Goal: Information Seeking & Learning: Learn about a topic

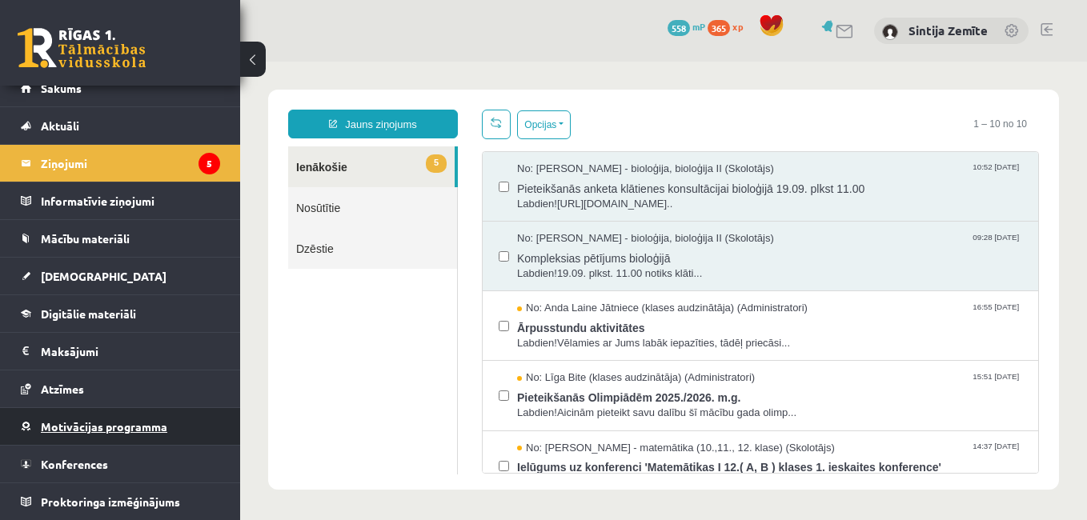
scroll to position [375, 0]
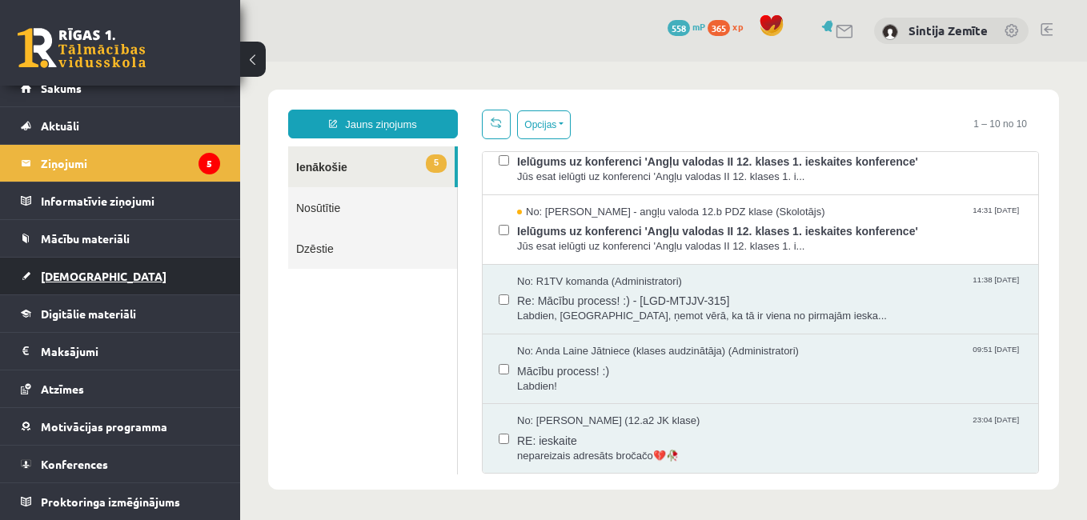
click at [70, 271] on span "[DEMOGRAPHIC_DATA]" at bounding box center [104, 276] width 126 height 14
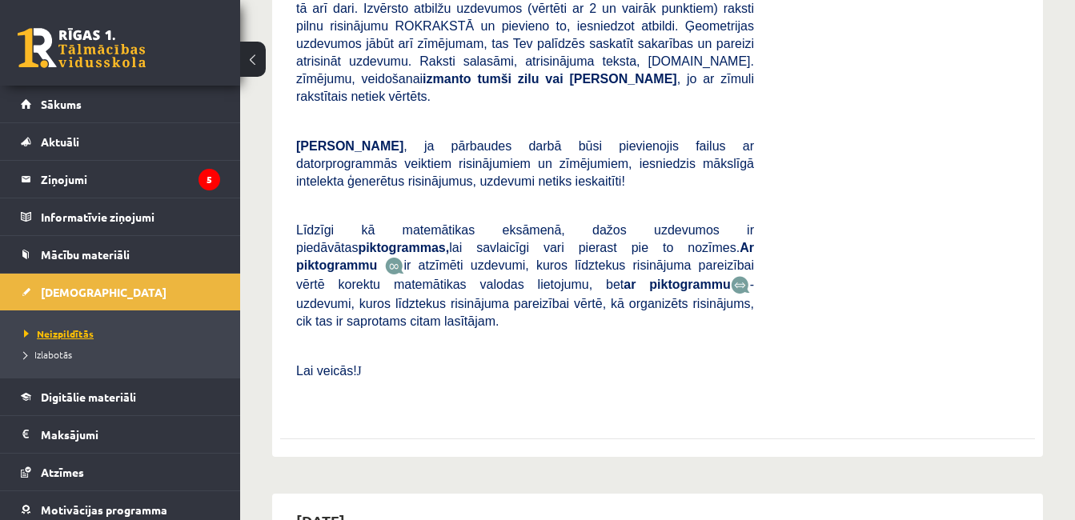
scroll to position [400, 0]
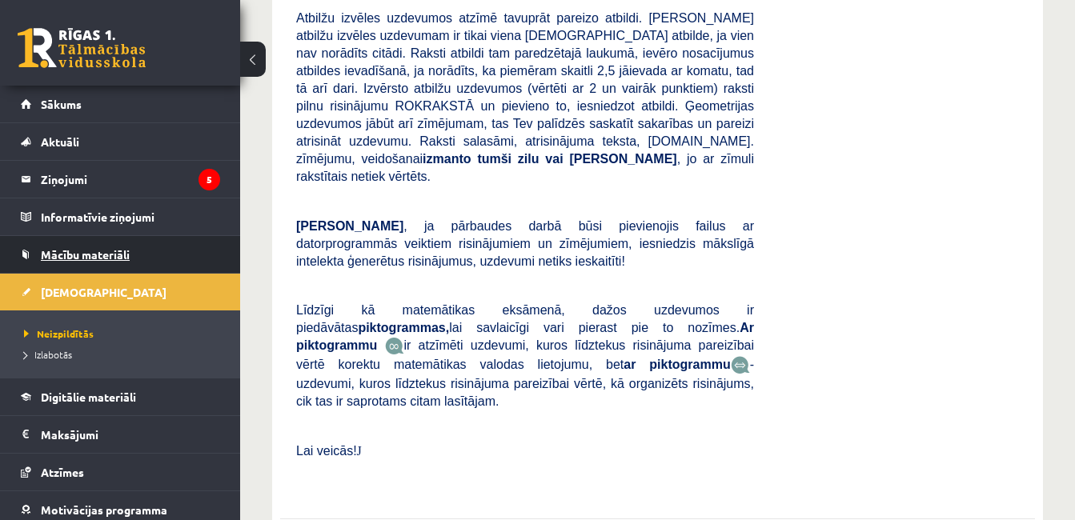
click at [94, 258] on span "Mācību materiāli" at bounding box center [85, 254] width 89 height 14
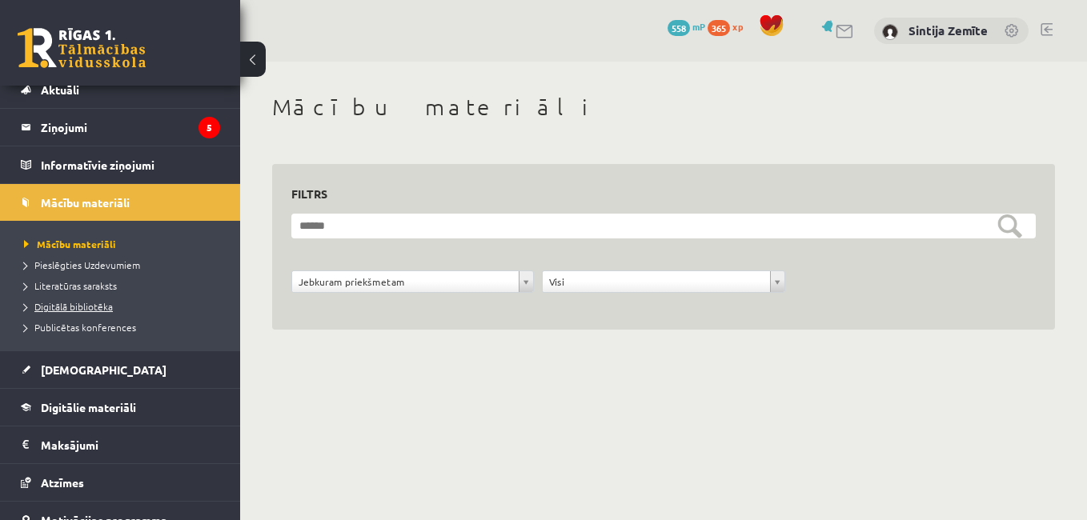
scroll to position [80, 0]
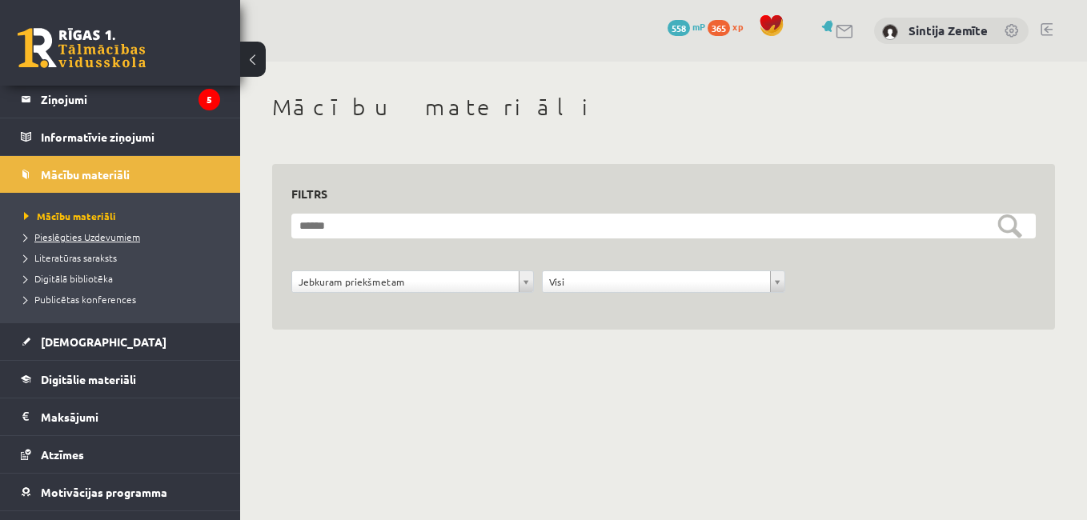
click at [102, 235] on span "Pieslēgties Uzdevumiem" at bounding box center [82, 237] width 116 height 13
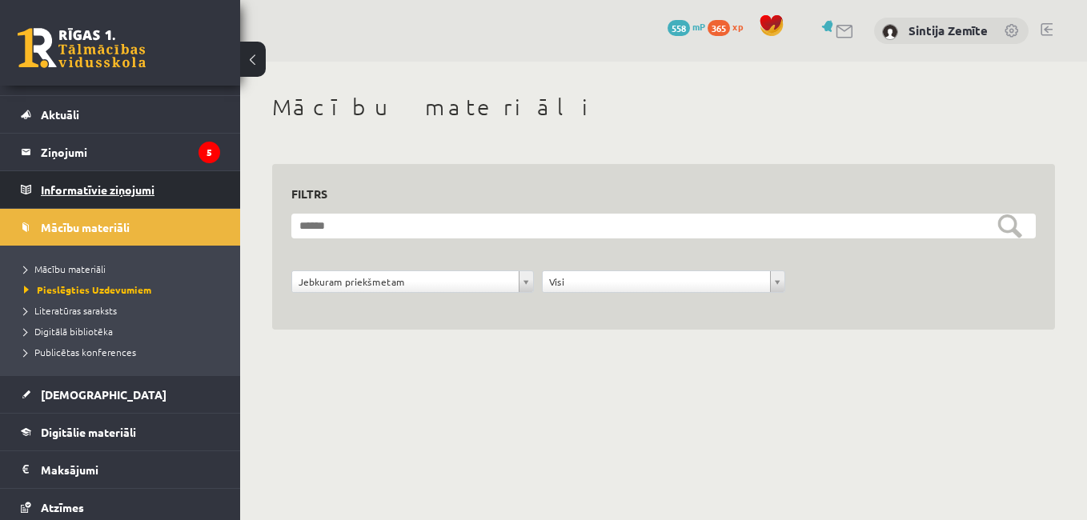
scroll to position [0, 0]
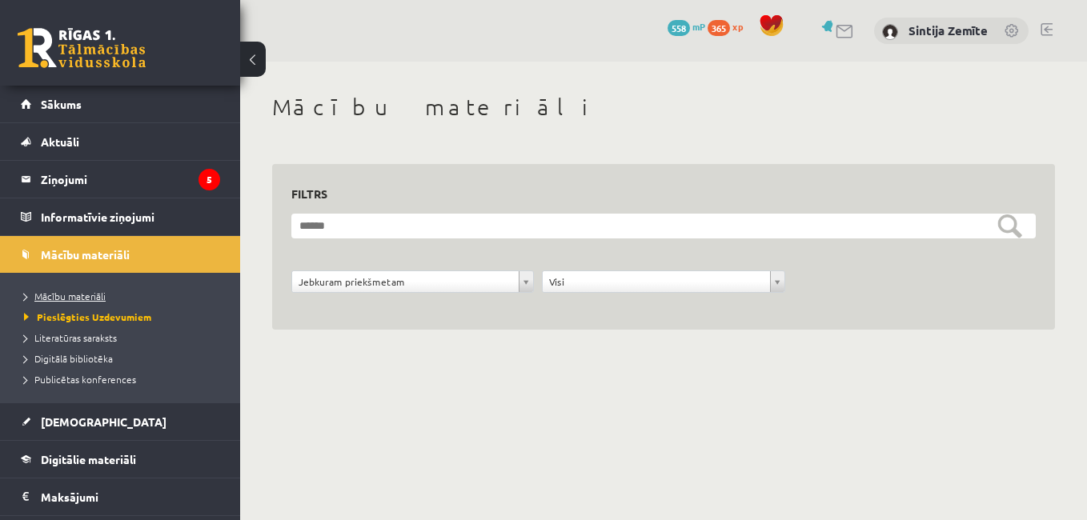
click at [102, 295] on span "Mācību materiāli" at bounding box center [65, 296] width 82 height 13
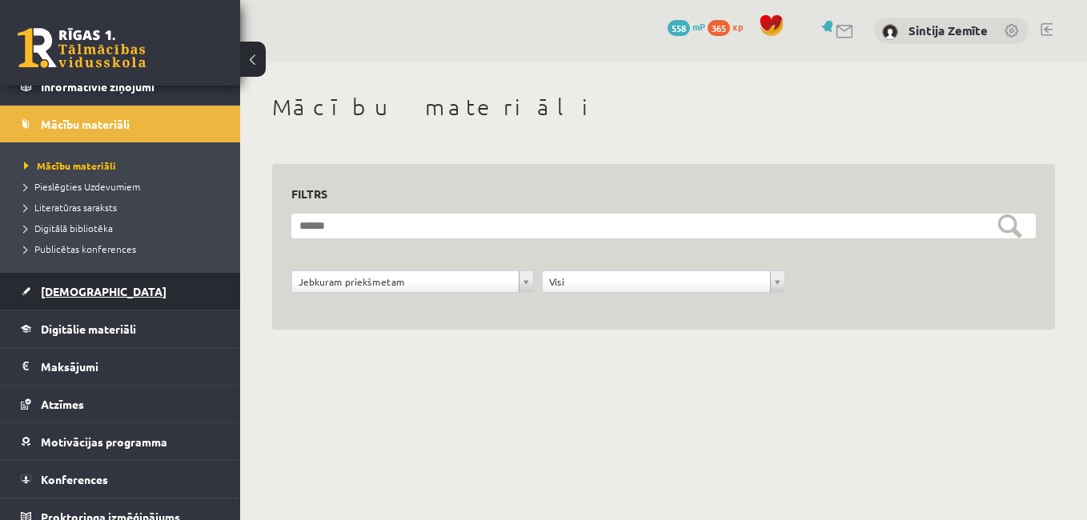
scroll to position [146, 0]
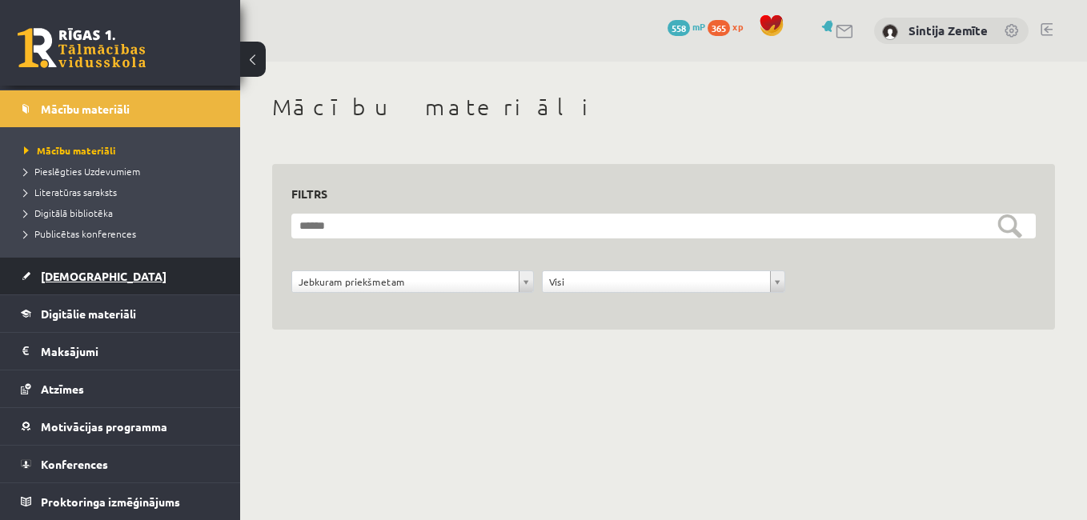
click at [97, 283] on link "[DEMOGRAPHIC_DATA]" at bounding box center [120, 276] width 199 height 37
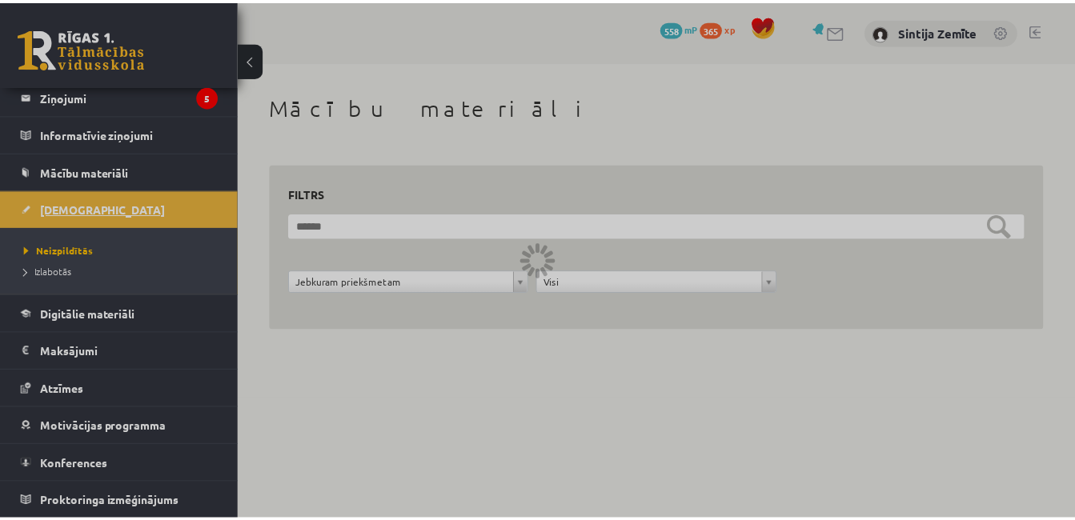
scroll to position [83, 0]
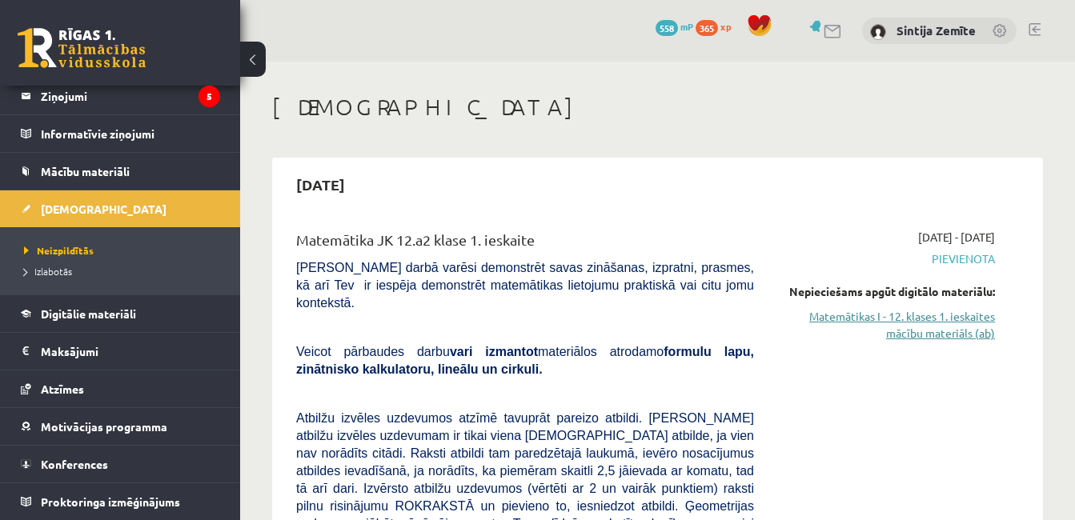
click at [834, 316] on link "Matemātikas I - 12. klases 1. ieskaites mācību materiāls (ab)" at bounding box center [886, 325] width 217 height 34
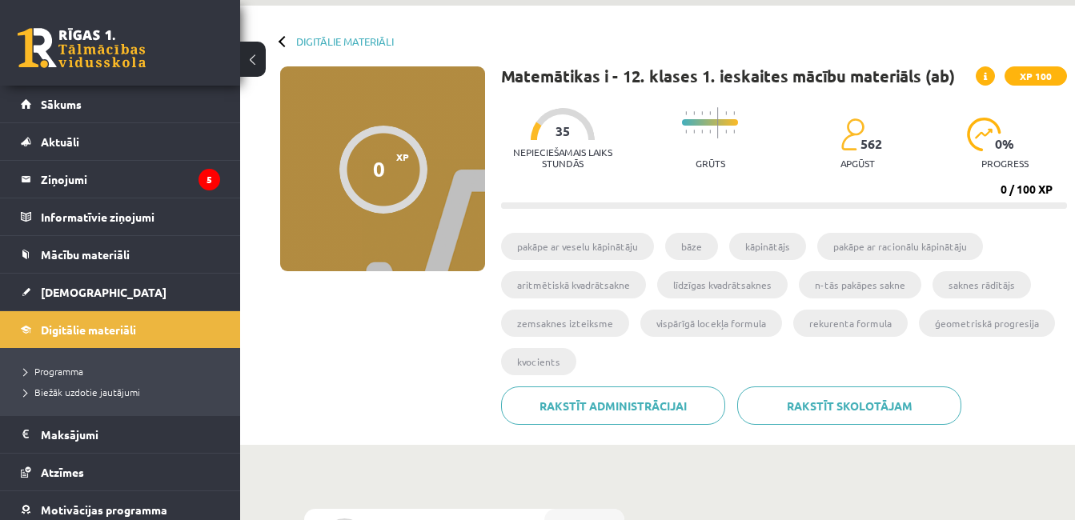
scroll to position [80, 0]
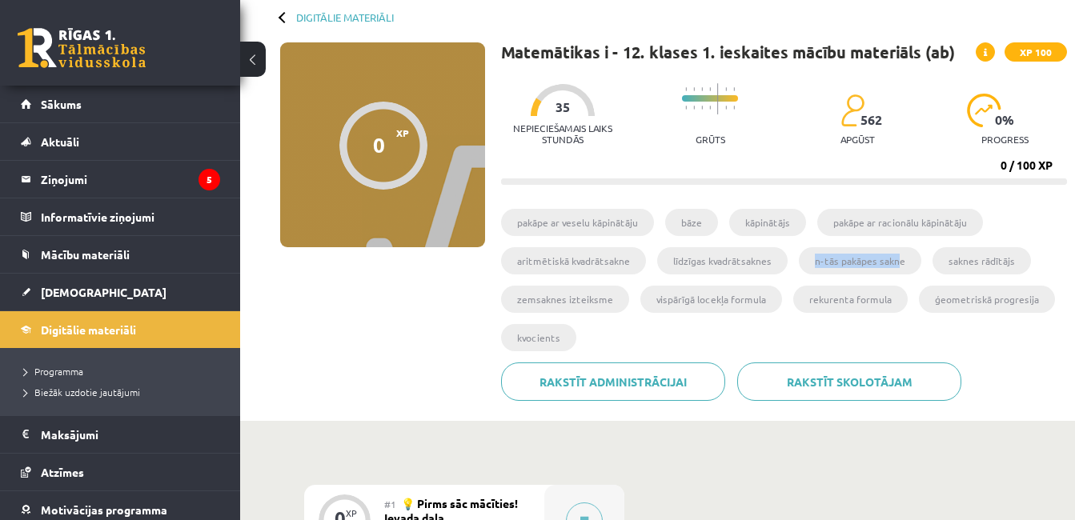
drag, startPoint x: 808, startPoint y: 258, endPoint x: 891, endPoint y: 268, distance: 83.9
click at [891, 268] on li "n-tās pakāpes sakne" at bounding box center [860, 260] width 122 height 27
drag, startPoint x: 513, startPoint y: 295, endPoint x: 606, endPoint y: 307, distance: 93.8
click at [606, 307] on li "zemsaknes izteiksme" at bounding box center [565, 299] width 128 height 27
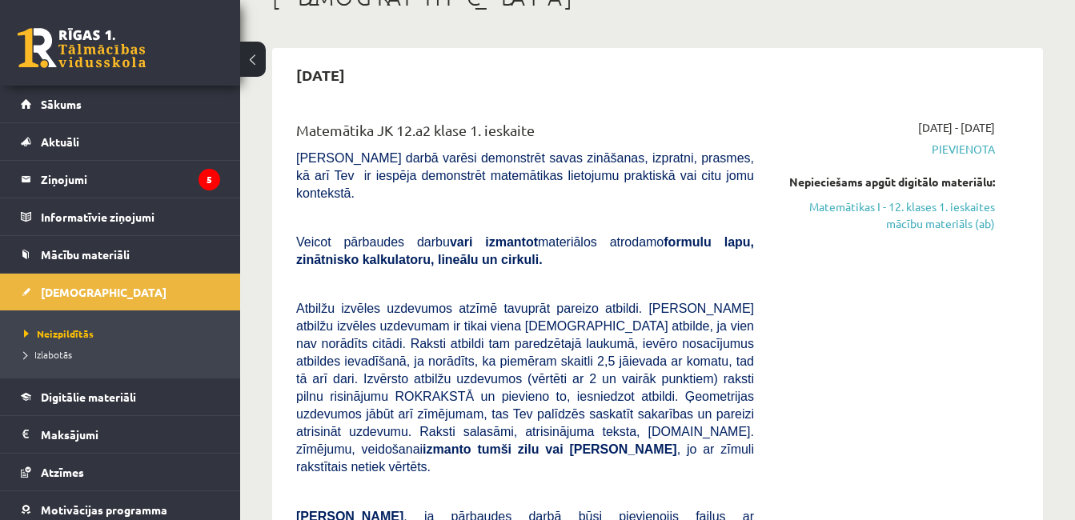
scroll to position [80, 0]
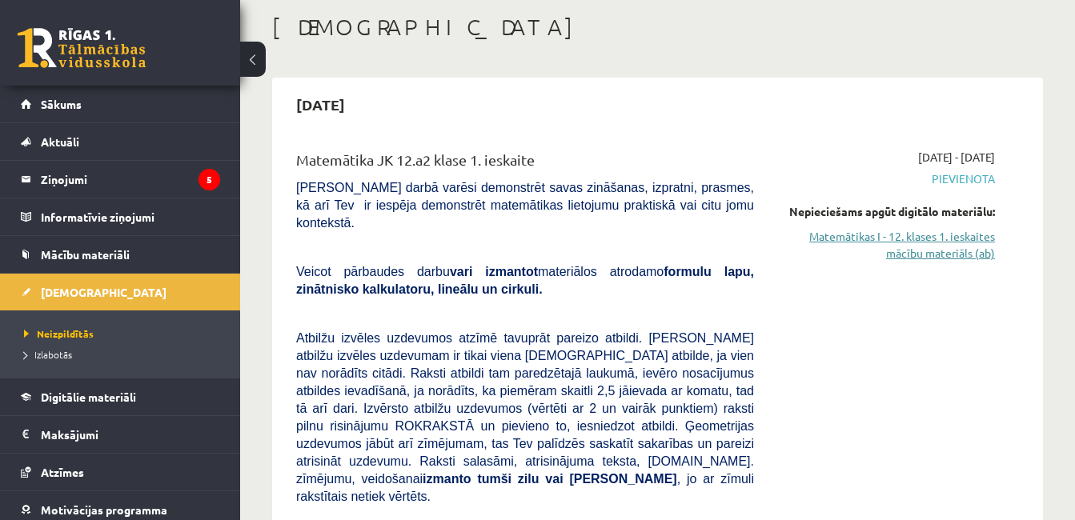
click at [901, 236] on link "Matemātikas I - 12. klases 1. ieskaites mācību materiāls (ab)" at bounding box center [886, 245] width 217 height 34
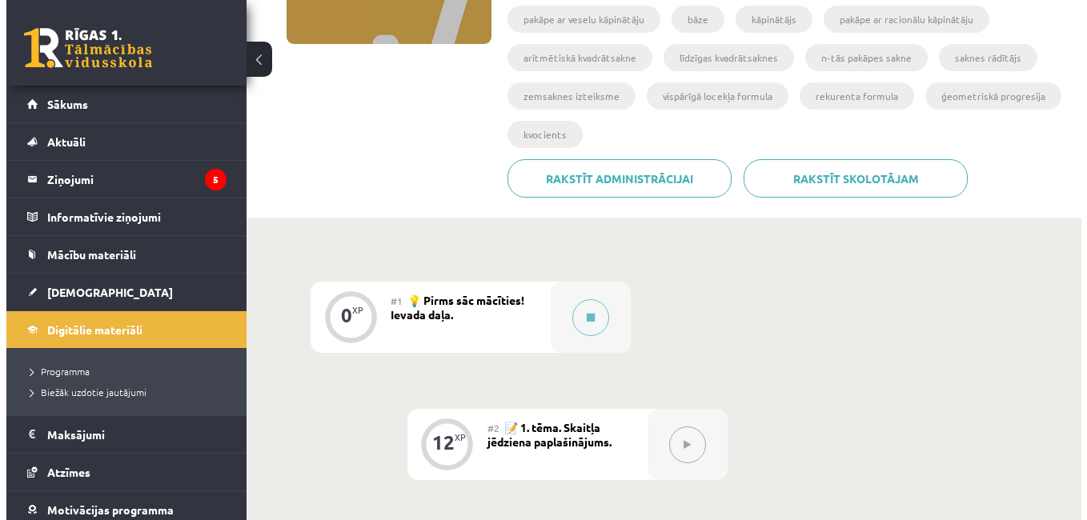
scroll to position [400, 0]
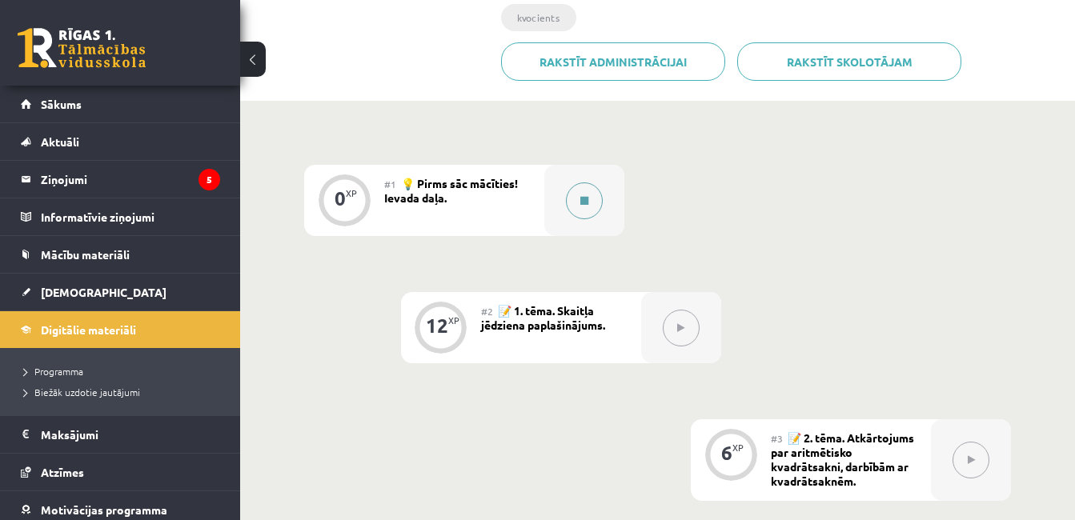
click at [595, 203] on button at bounding box center [584, 201] width 37 height 37
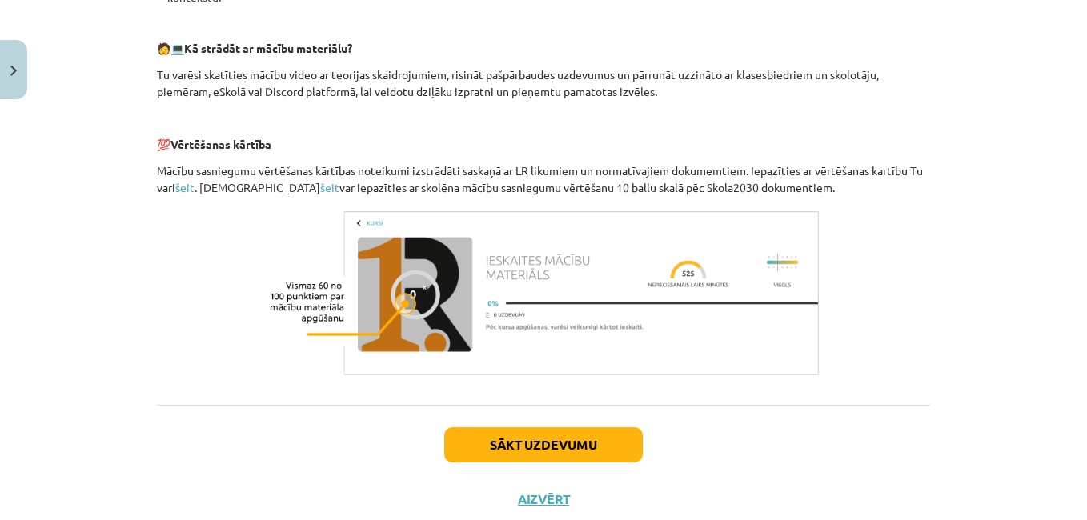
scroll to position [767, 0]
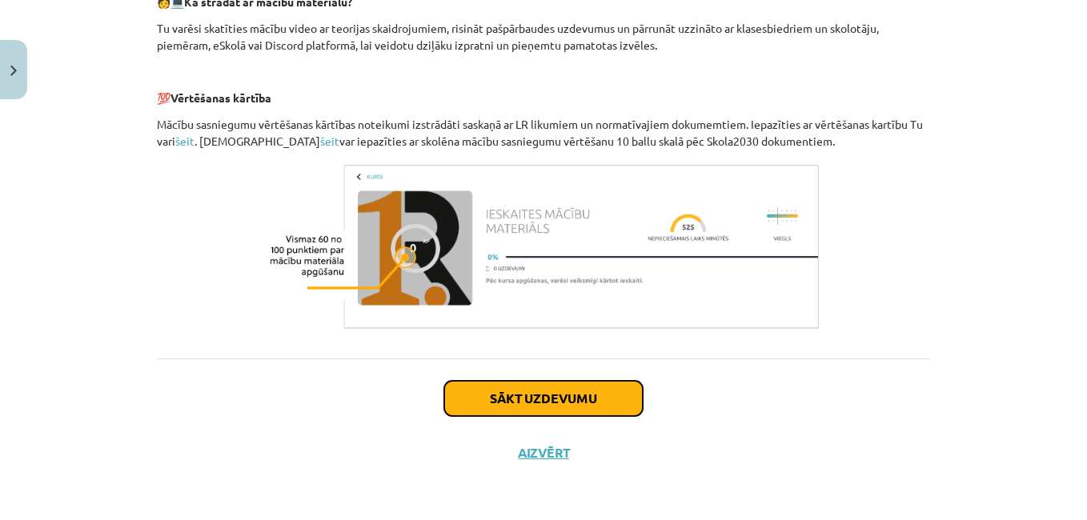
click at [517, 391] on button "Sākt uzdevumu" at bounding box center [543, 398] width 199 height 35
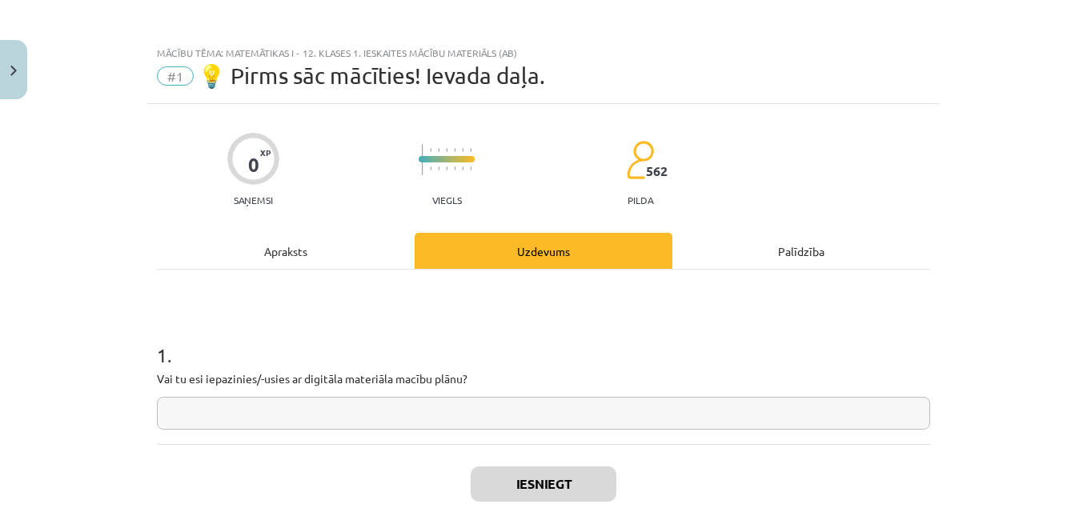
scroll to position [0, 0]
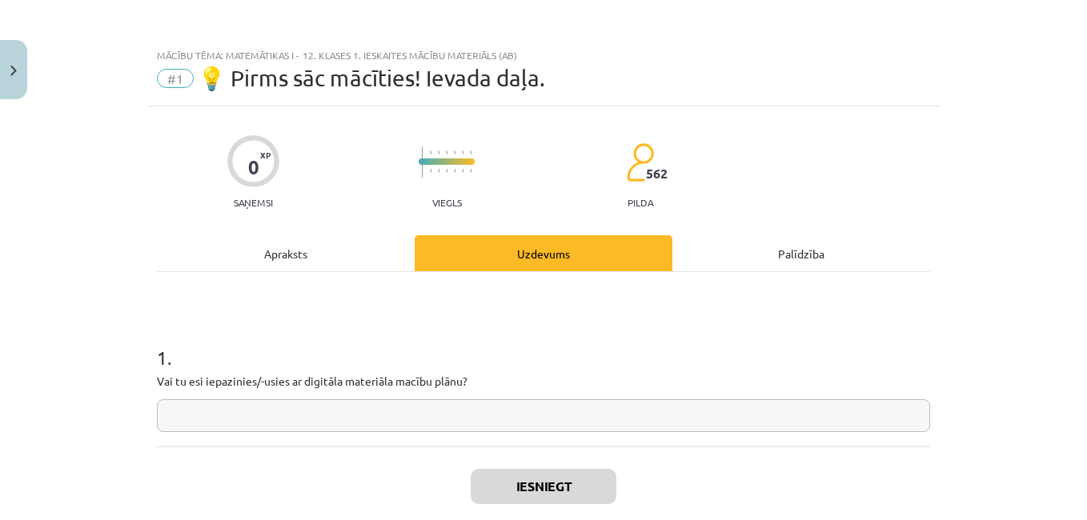
click at [291, 258] on div "Apraksts" at bounding box center [286, 253] width 258 height 36
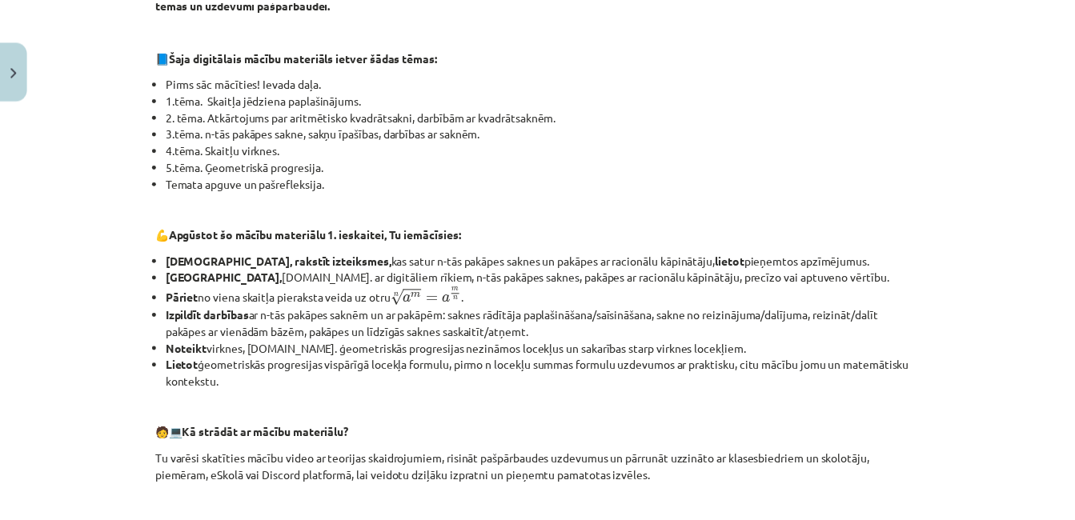
scroll to position [360, 0]
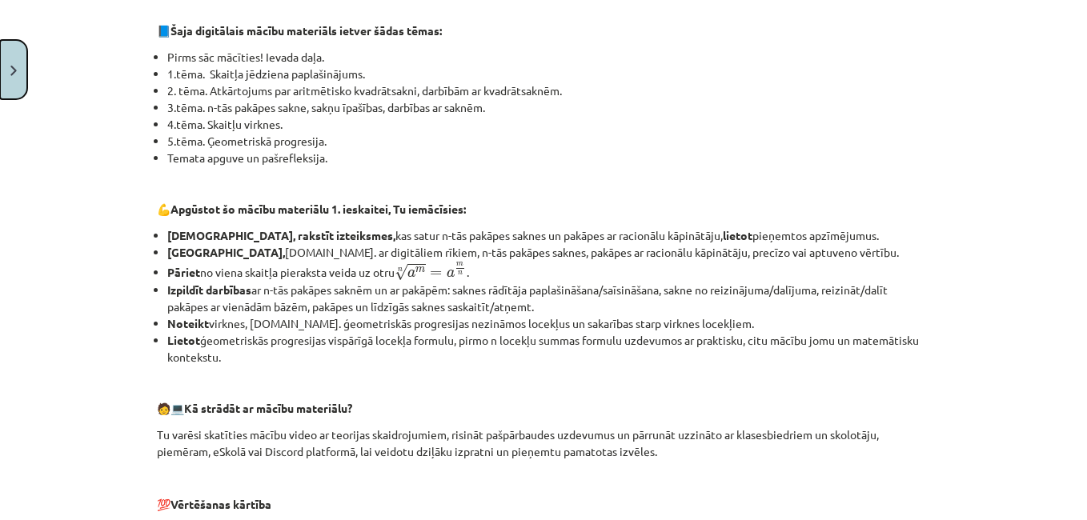
click at [11, 86] on button "Close" at bounding box center [13, 69] width 27 height 59
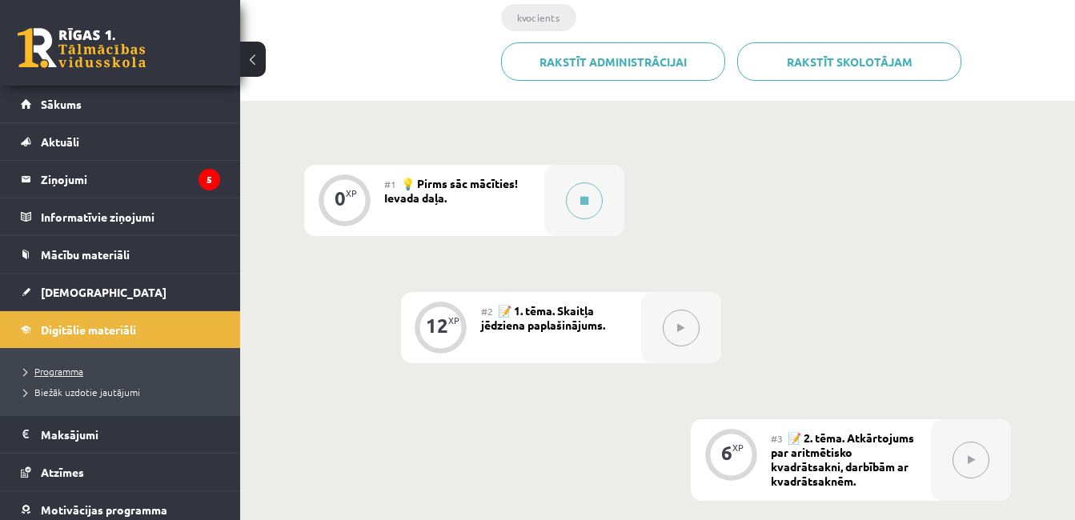
click at [24, 369] on span "Programma" at bounding box center [53, 371] width 59 height 13
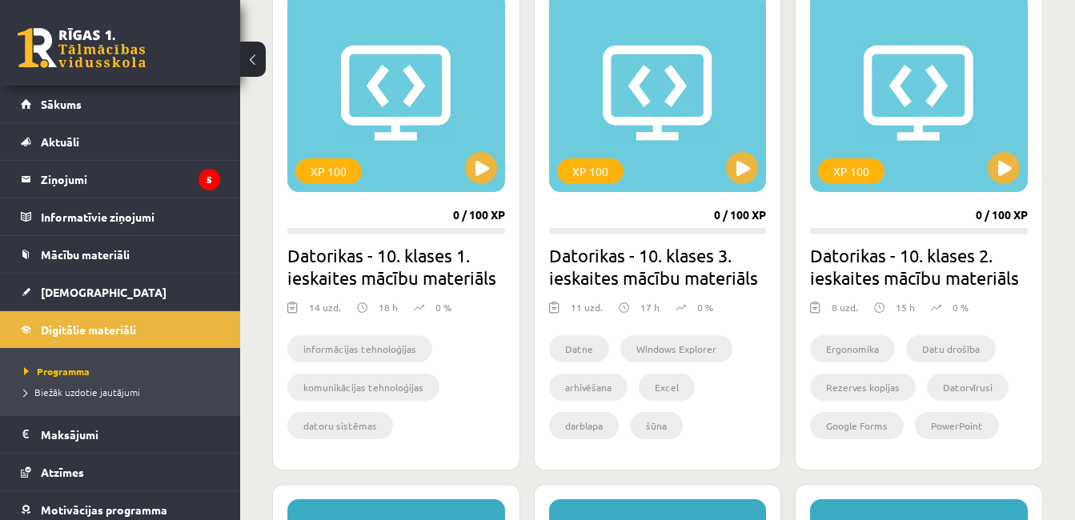
scroll to position [480, 0]
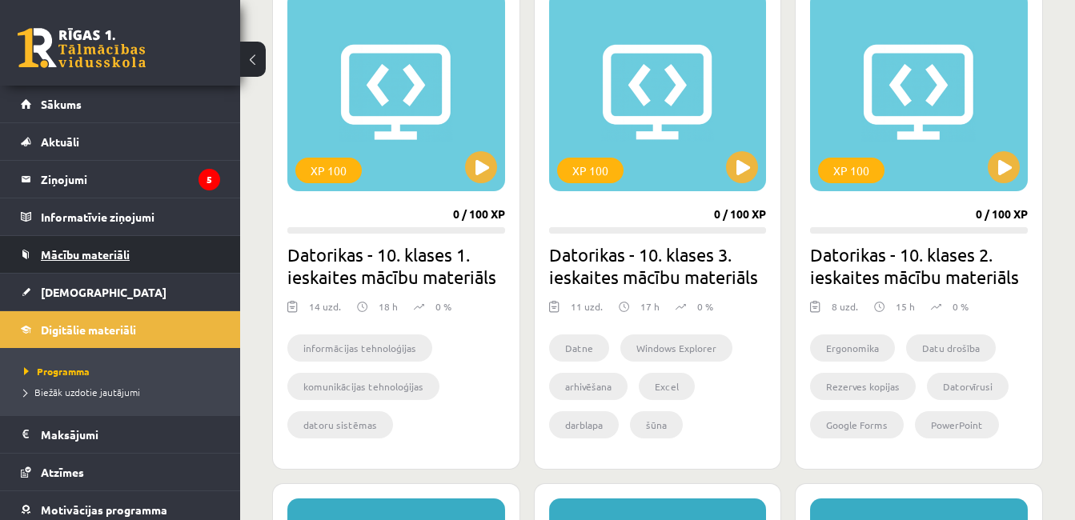
click at [129, 261] on link "Mācību materiāli" at bounding box center [120, 254] width 199 height 37
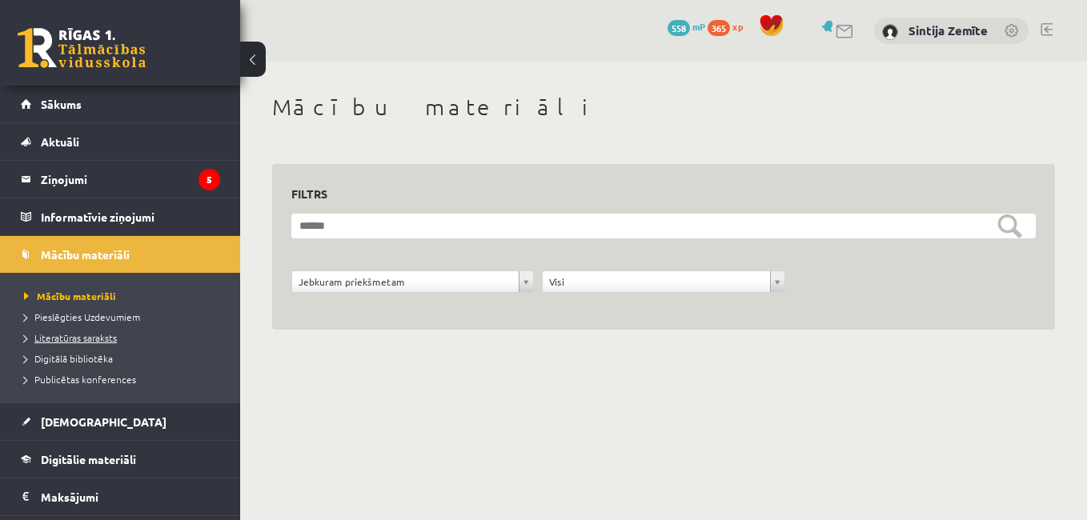
click at [117, 336] on link "Literatūras saraksts" at bounding box center [124, 338] width 200 height 14
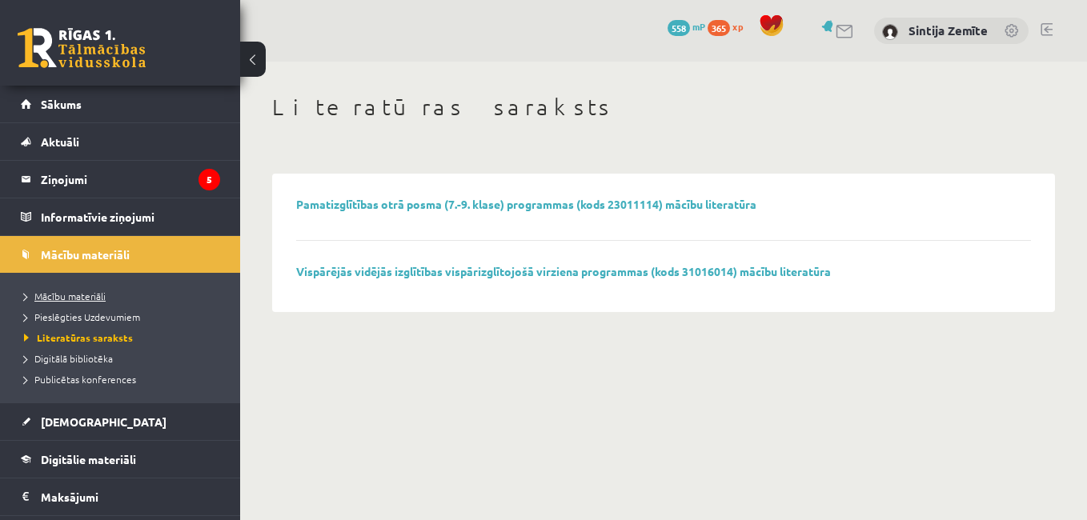
click at [45, 299] on span "Mācību materiāli" at bounding box center [65, 296] width 82 height 13
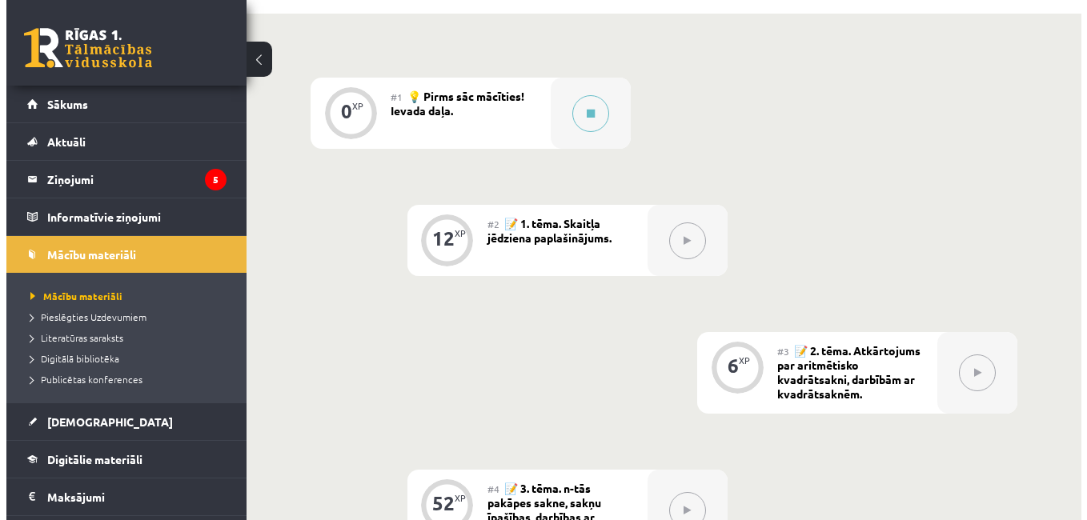
scroll to position [480, 0]
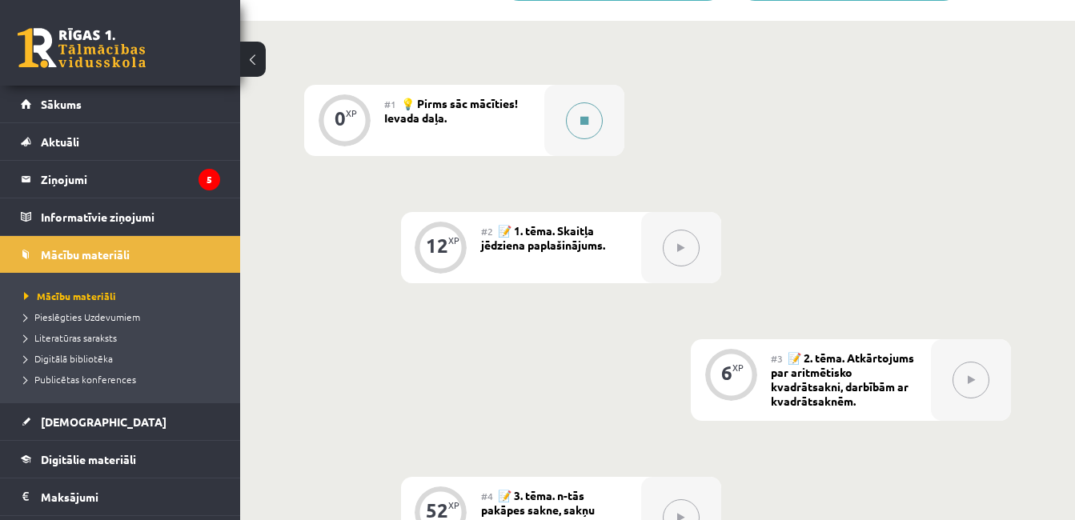
click at [578, 127] on button at bounding box center [584, 120] width 37 height 37
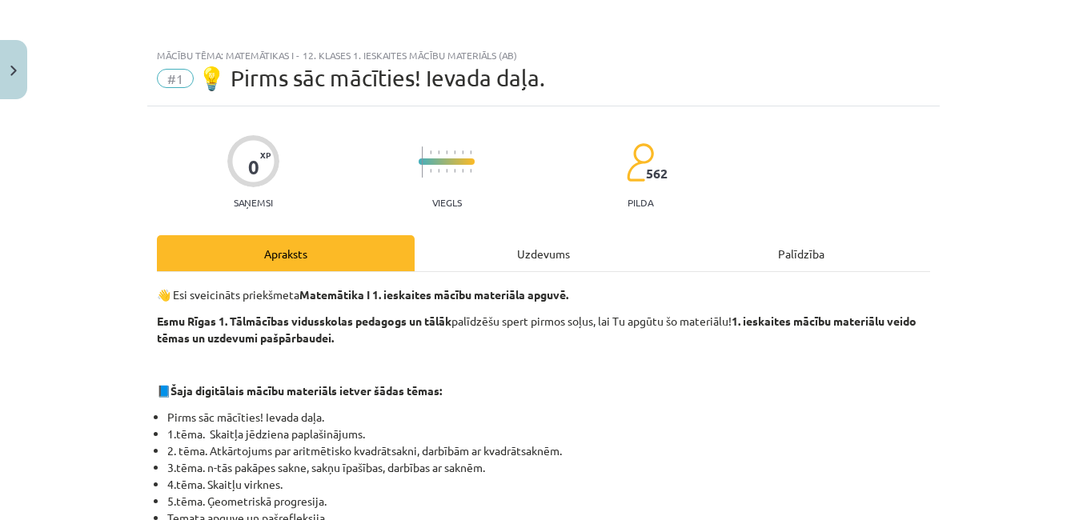
click at [492, 249] on div "Uzdevums" at bounding box center [544, 253] width 258 height 36
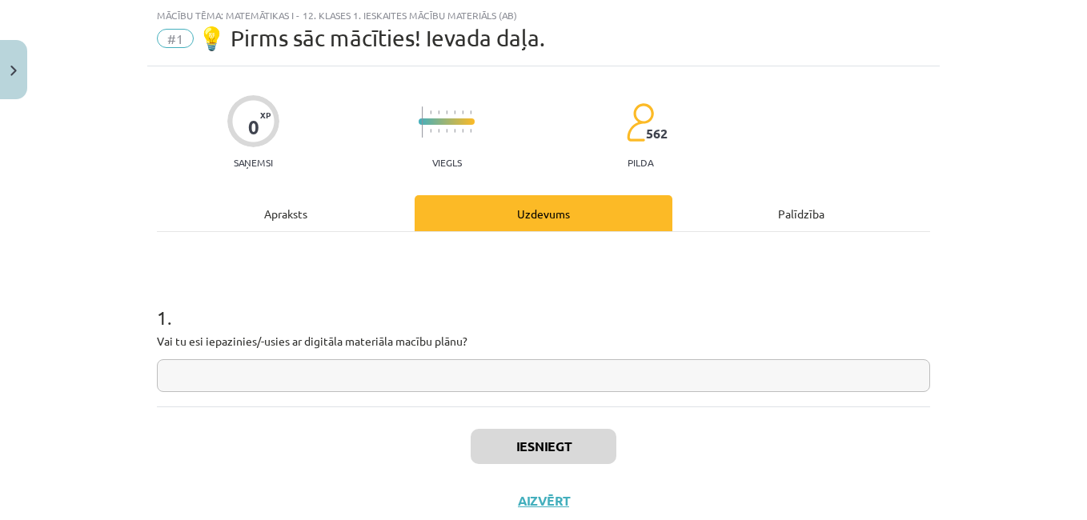
click at [353, 223] on div "Apraksts" at bounding box center [286, 213] width 258 height 36
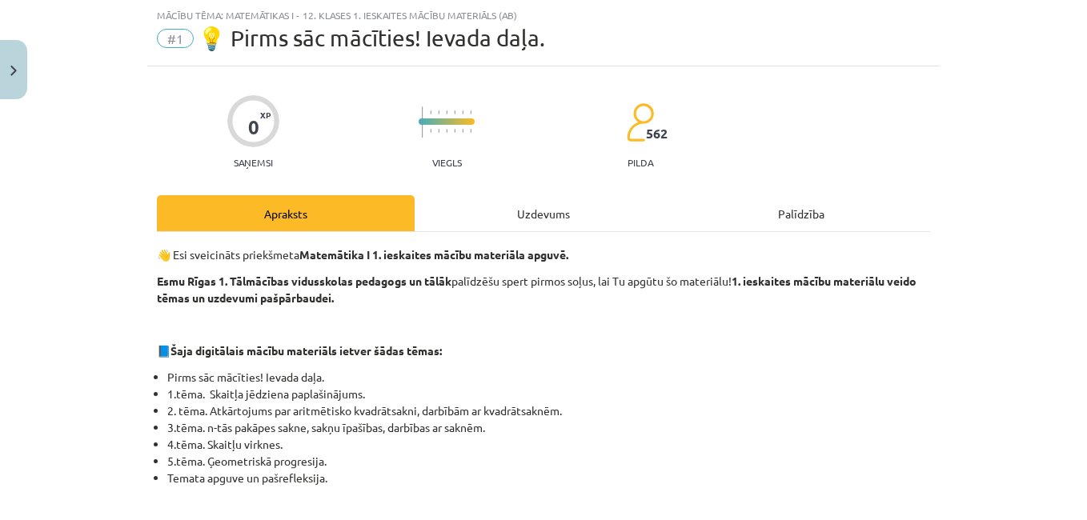
click at [504, 221] on div "Uzdevums" at bounding box center [544, 213] width 258 height 36
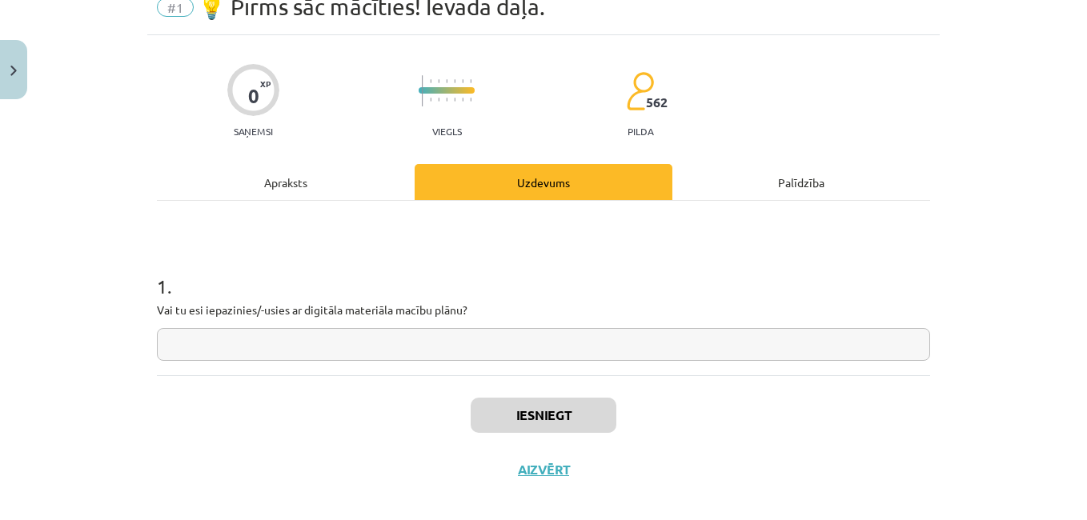
scroll to position [88, 0]
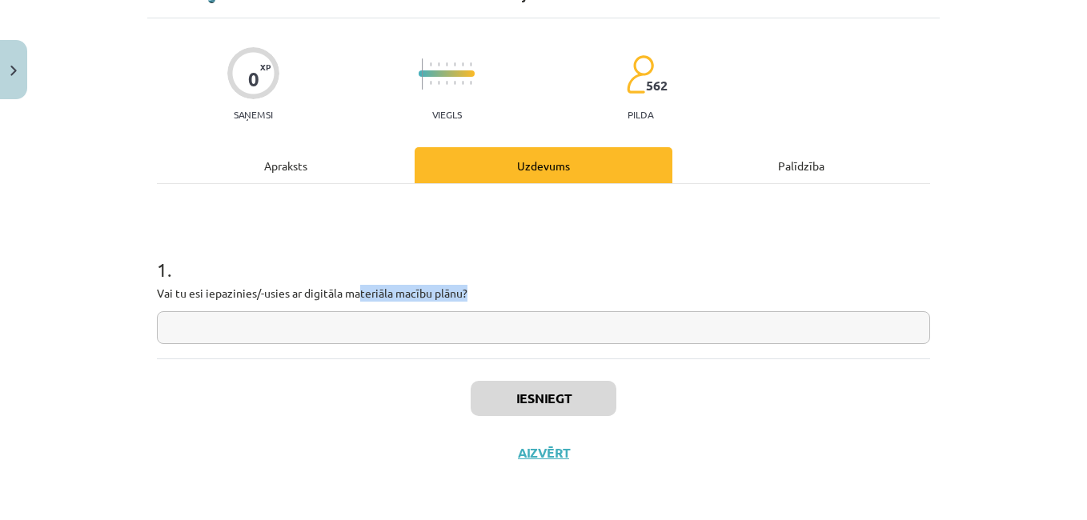
drag, startPoint x: 467, startPoint y: 292, endPoint x: 352, endPoint y: 291, distance: 114.5
click at [352, 291] on p "Vai tu esi iepazinies/-usies ar digitāla materiāla macību plānu?" at bounding box center [543, 293] width 773 height 17
drag, startPoint x: 352, startPoint y: 291, endPoint x: 290, endPoint y: 173, distance: 133.9
click at [290, 173] on div "Apraksts" at bounding box center [286, 165] width 258 height 36
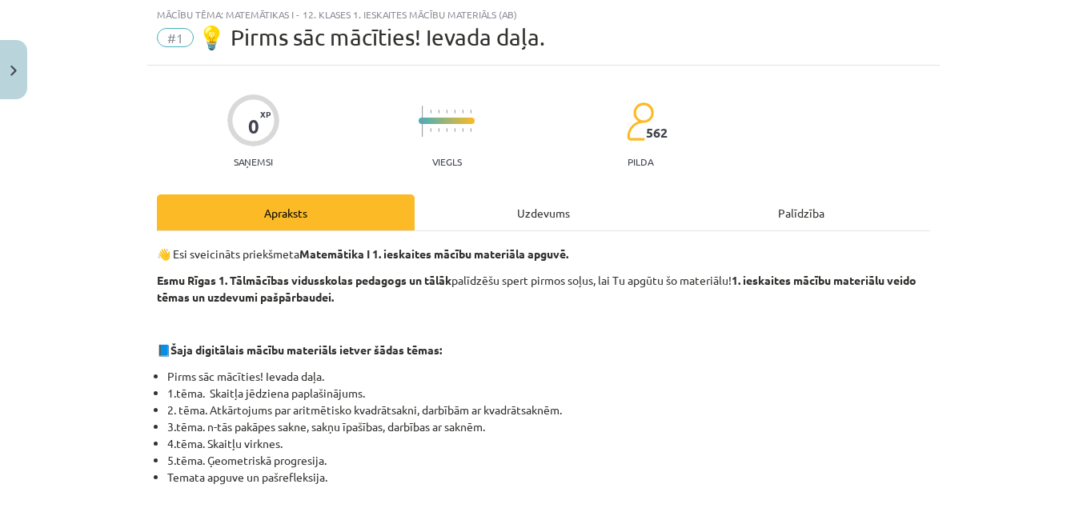
scroll to position [40, 0]
drag, startPoint x: 199, startPoint y: 343, endPoint x: 289, endPoint y: 337, distance: 89.9
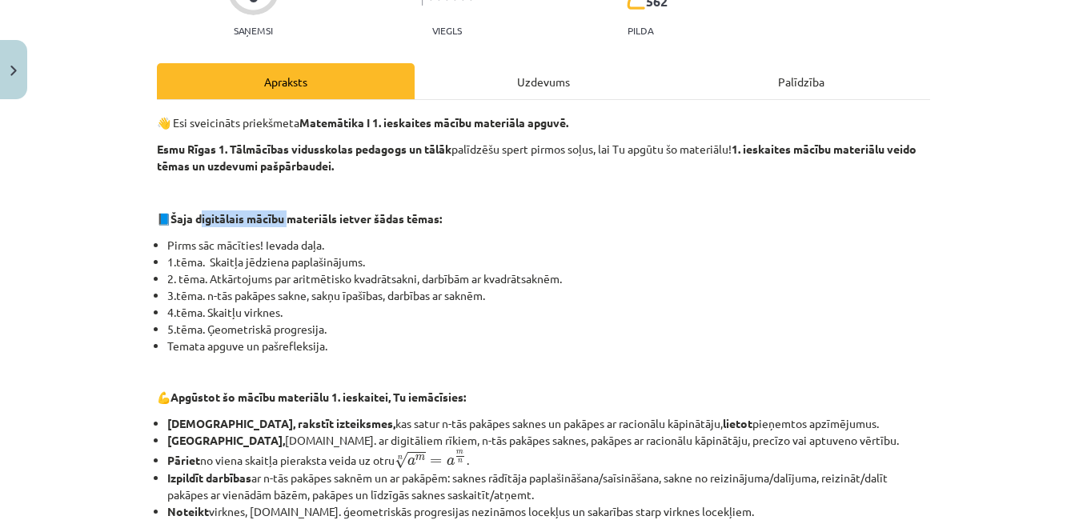
scroll to position [200, 0]
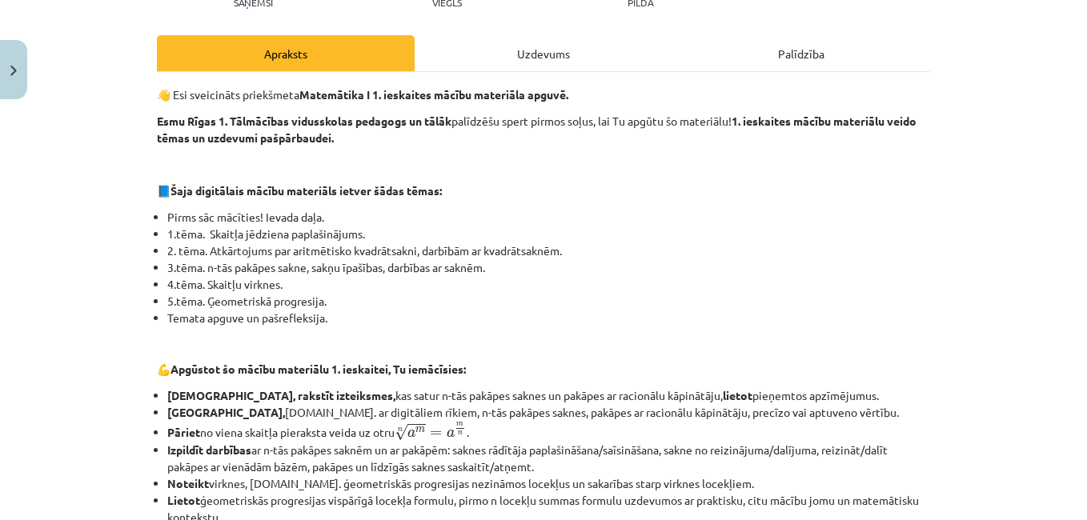
click at [508, 78] on div "👋 Esi sveicināts priekšmeta Matemātika I 1. ieskaites mācību materiāla apguvē. …" at bounding box center [543, 498] width 773 height 853
click at [512, 62] on div "Uzdevums" at bounding box center [544, 53] width 258 height 36
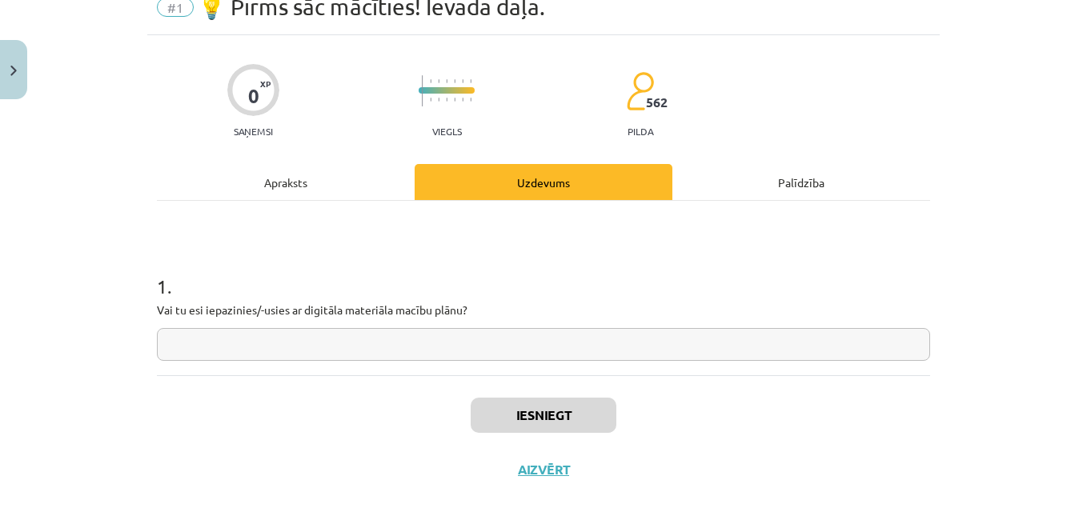
scroll to position [88, 0]
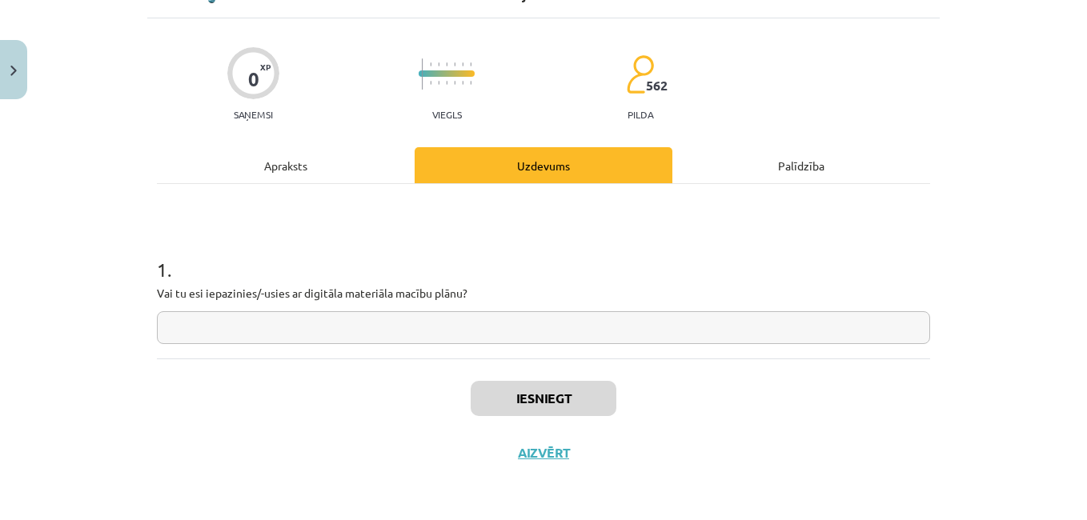
click at [383, 319] on input "text" at bounding box center [543, 327] width 773 height 33
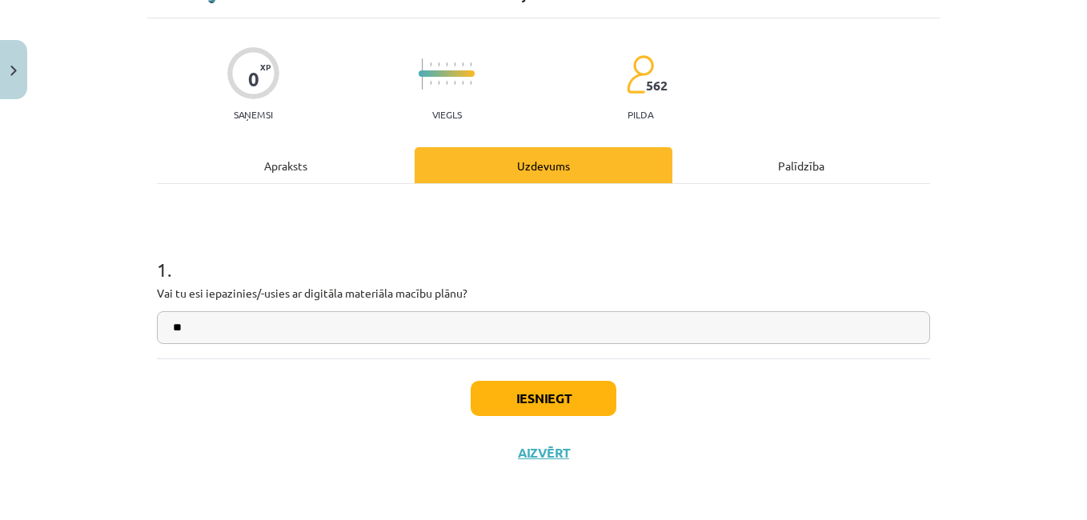
type input "**"
click at [552, 379] on div "Iesniegt Aizvērt" at bounding box center [543, 415] width 773 height 112
click at [527, 398] on button "Iesniegt" at bounding box center [544, 398] width 146 height 35
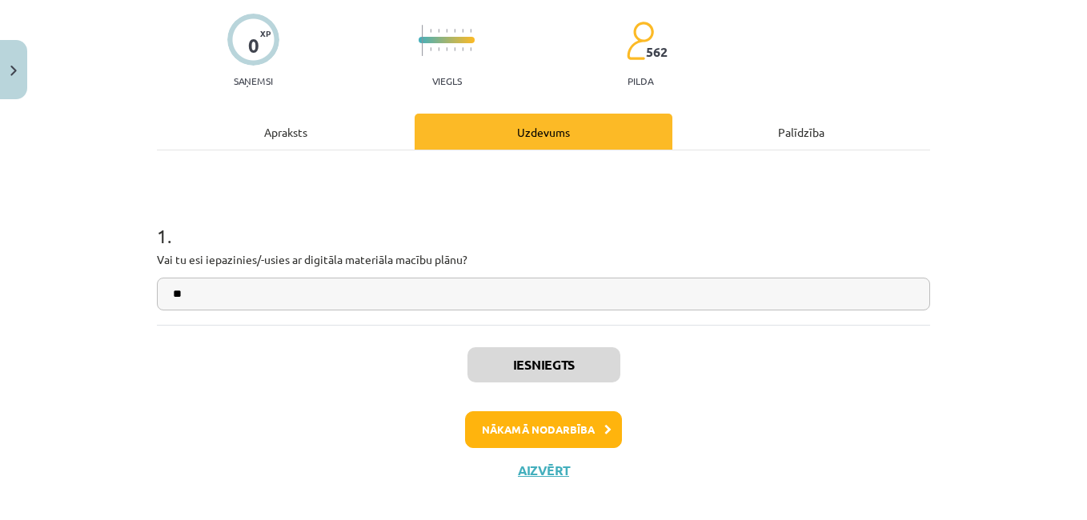
scroll to position [139, 0]
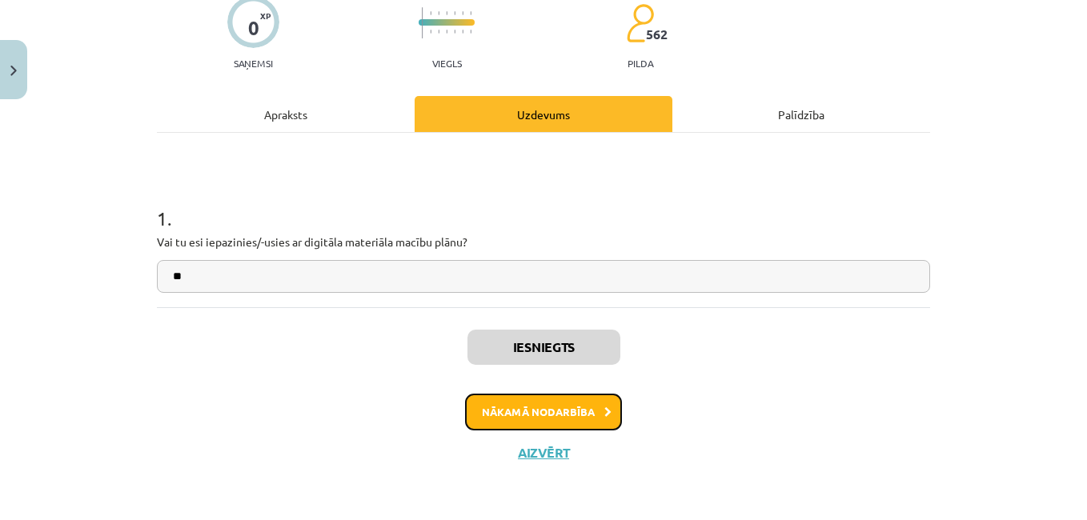
click at [548, 404] on button "Nākamā nodarbība" at bounding box center [543, 412] width 157 height 37
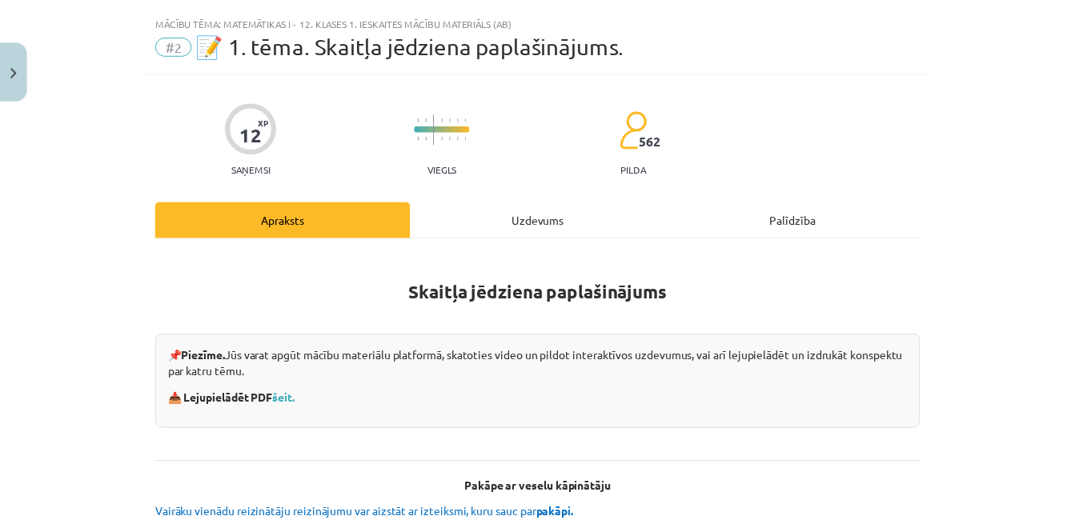
scroll to position [0, 0]
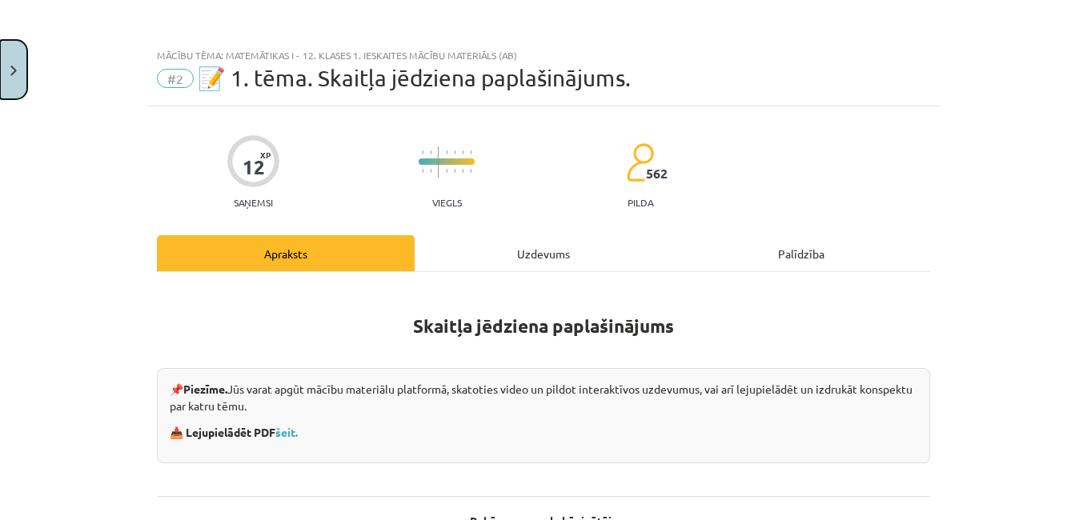
click at [5, 50] on button "Close" at bounding box center [13, 69] width 27 height 59
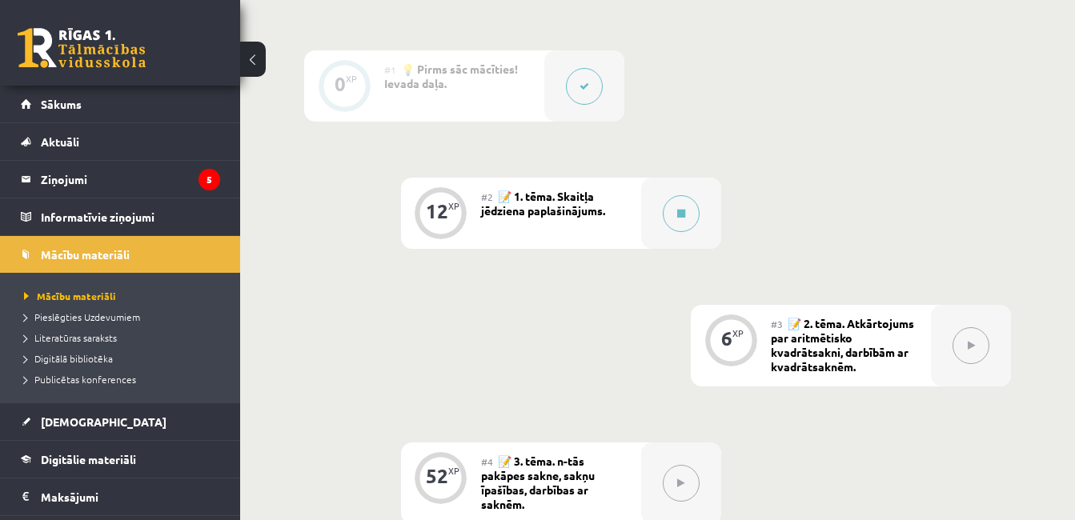
scroll to position [481, 0]
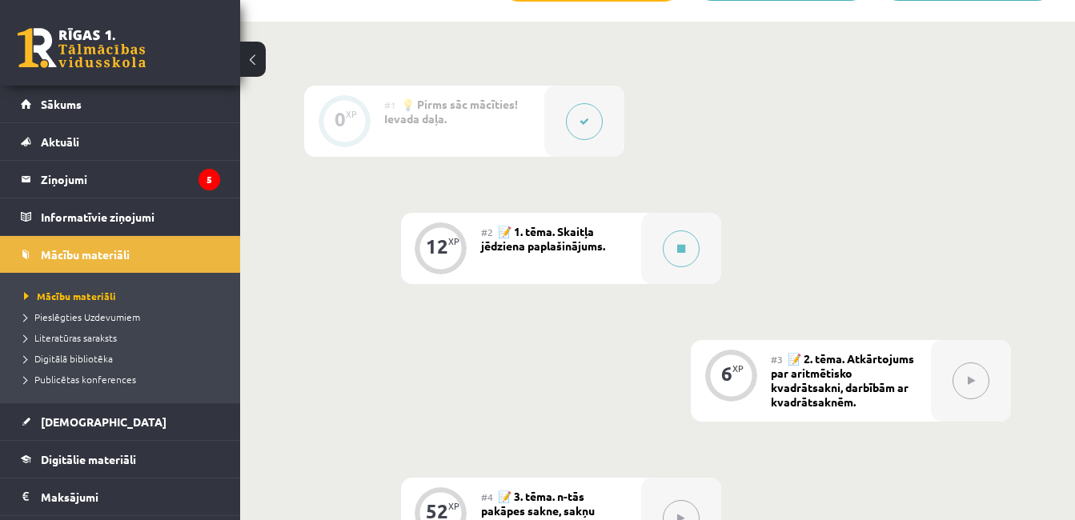
click at [254, 62] on button at bounding box center [253, 59] width 26 height 35
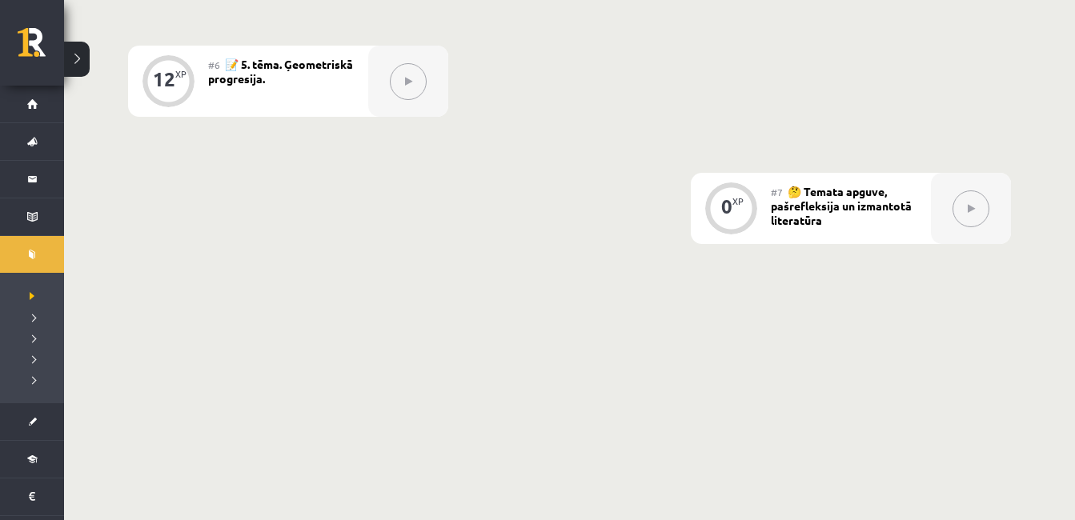
scroll to position [1144, 0]
